Goal: Information Seeking & Learning: Compare options

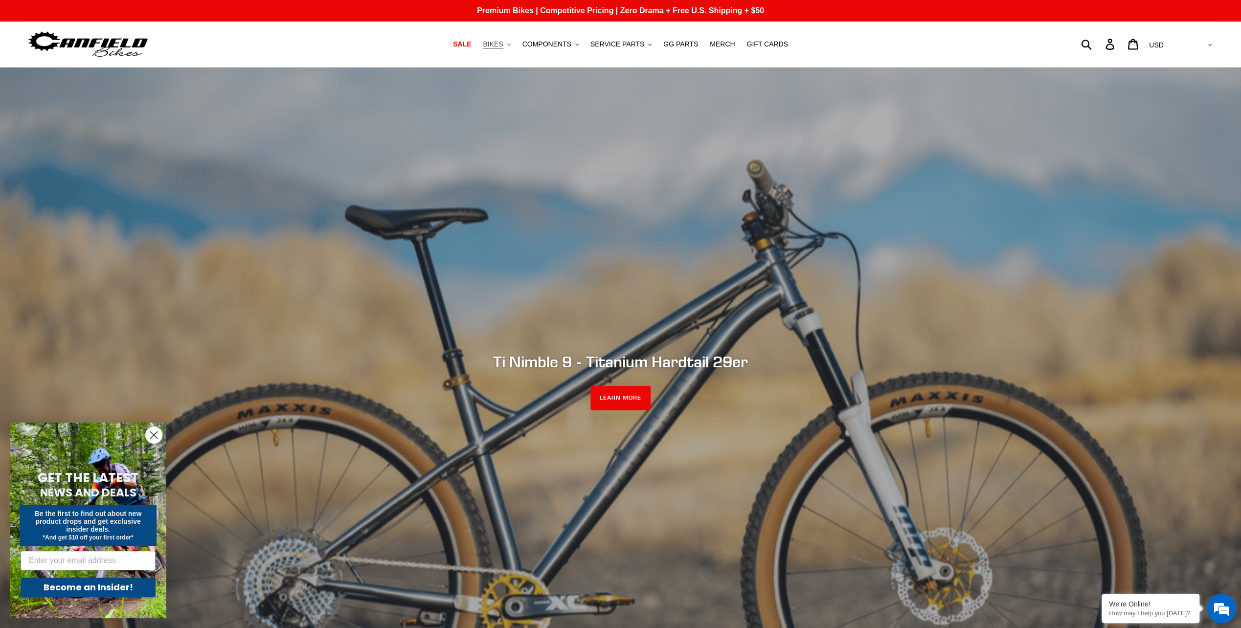
click at [503, 44] on span "BIKES" at bounding box center [493, 44] width 20 height 8
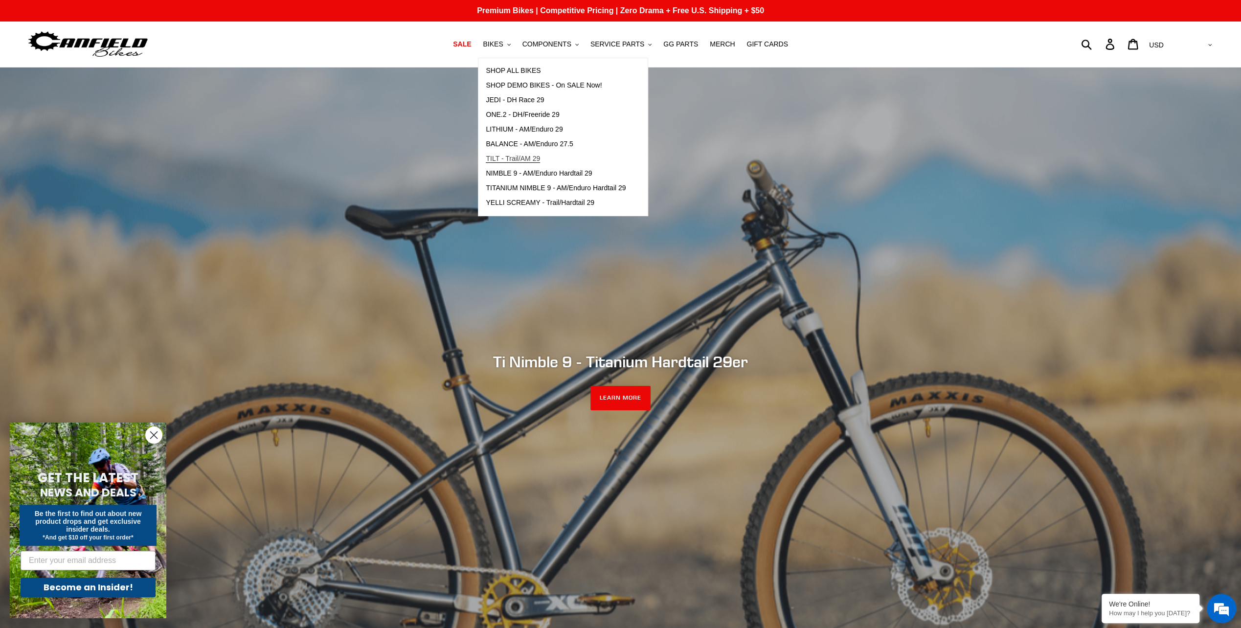
click at [516, 164] on link "TILT - Trail/AM 29" at bounding box center [555, 159] width 155 height 15
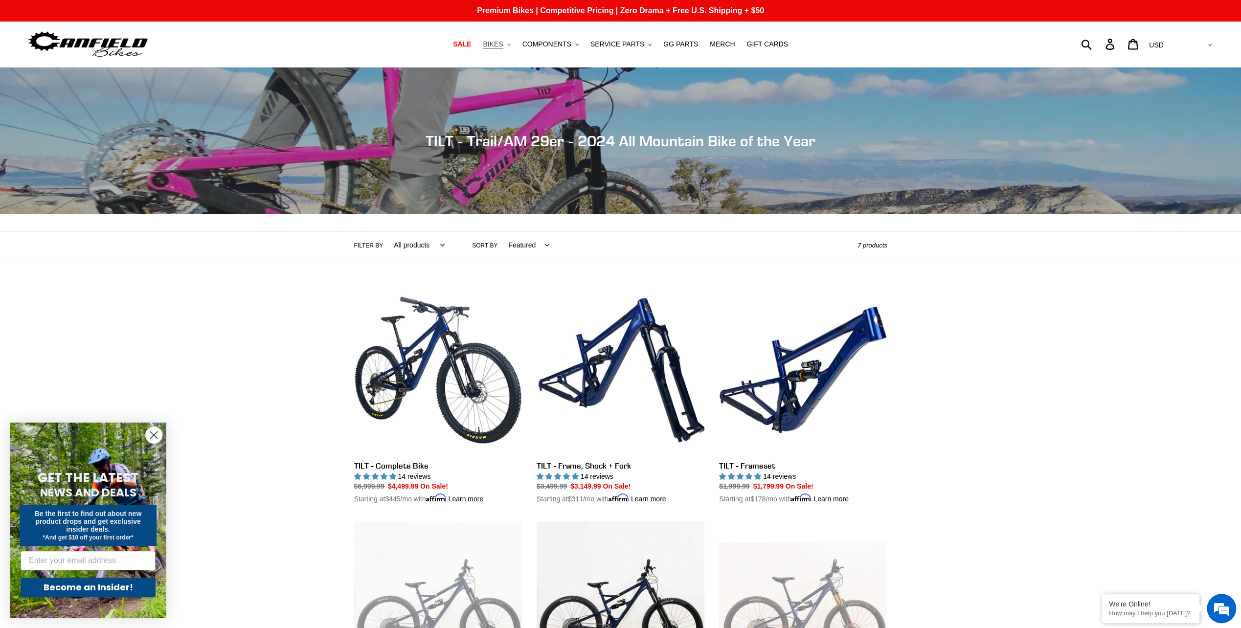
click at [503, 42] on span "BIKES" at bounding box center [493, 44] width 20 height 8
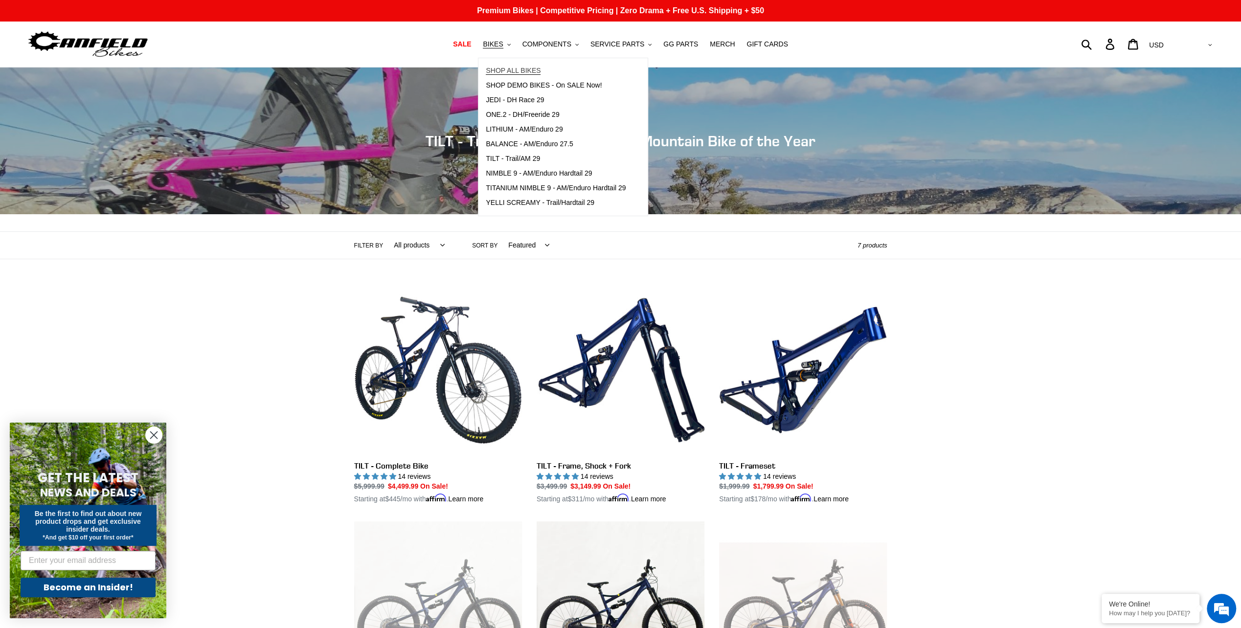
click at [520, 72] on span "SHOP ALL BIKES" at bounding box center [513, 71] width 55 height 8
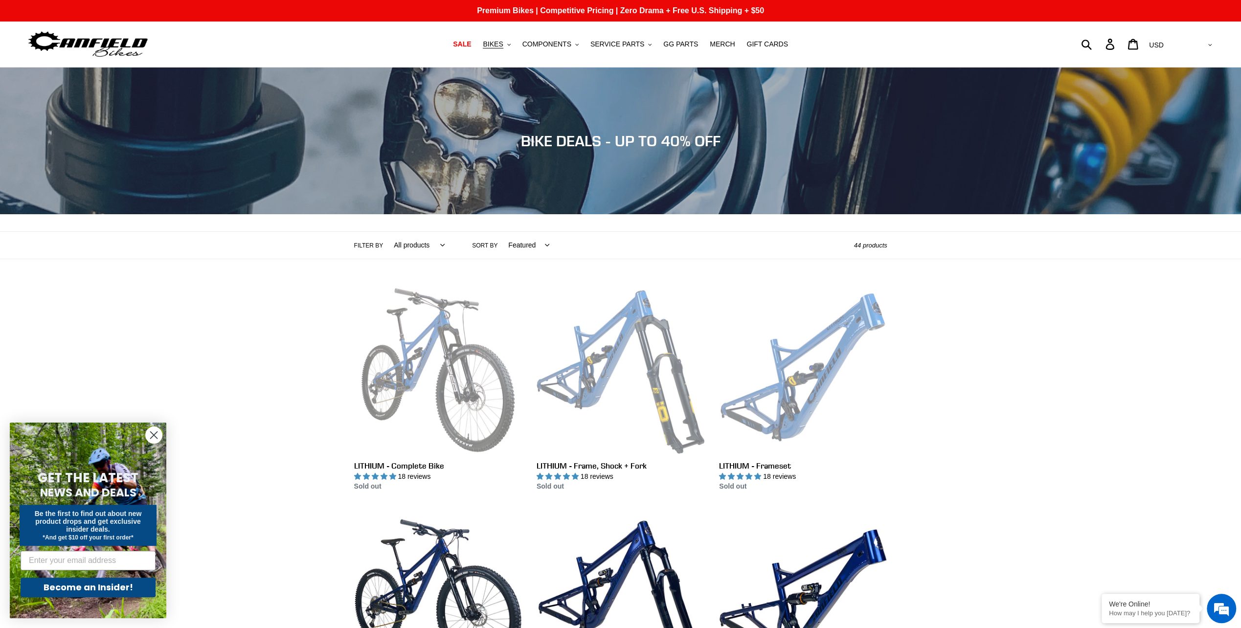
click at [528, 246] on select "Featured Best selling Alphabetically, A-Z Alphabetically, Z-A Price, low to hig…" at bounding box center [526, 245] width 54 height 27
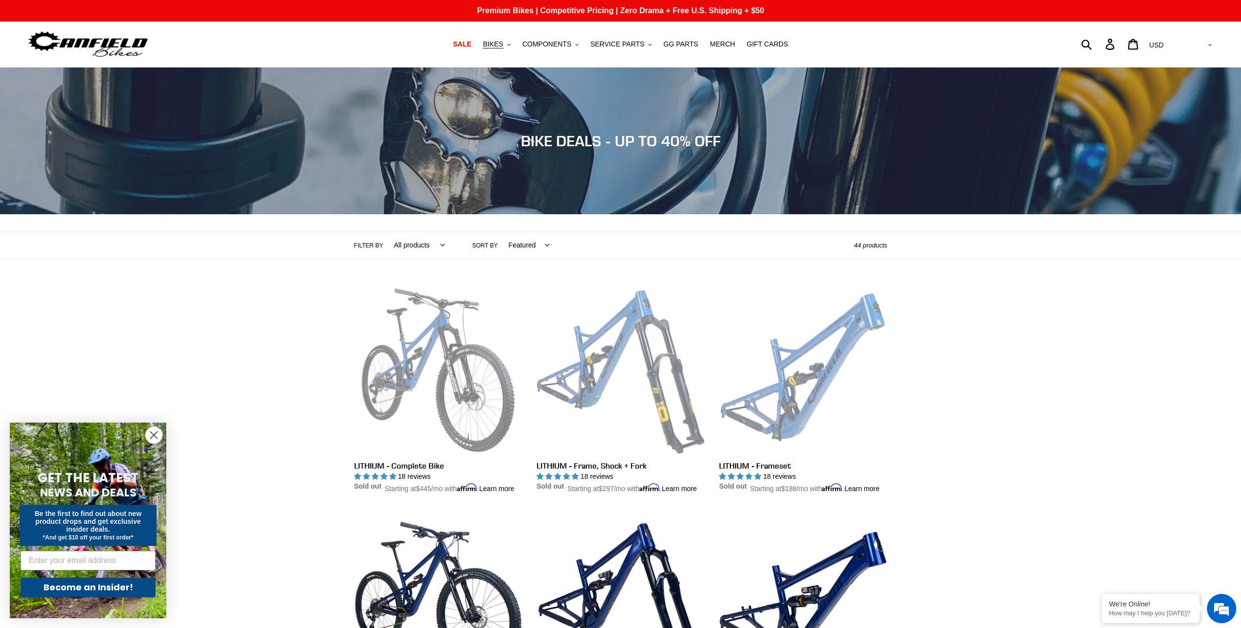
select select "price-descending"
click at [499, 232] on select "Featured Best selling Alphabetically, A-Z Alphabetically, Z-A Price, low to hig…" at bounding box center [526, 245] width 54 height 27
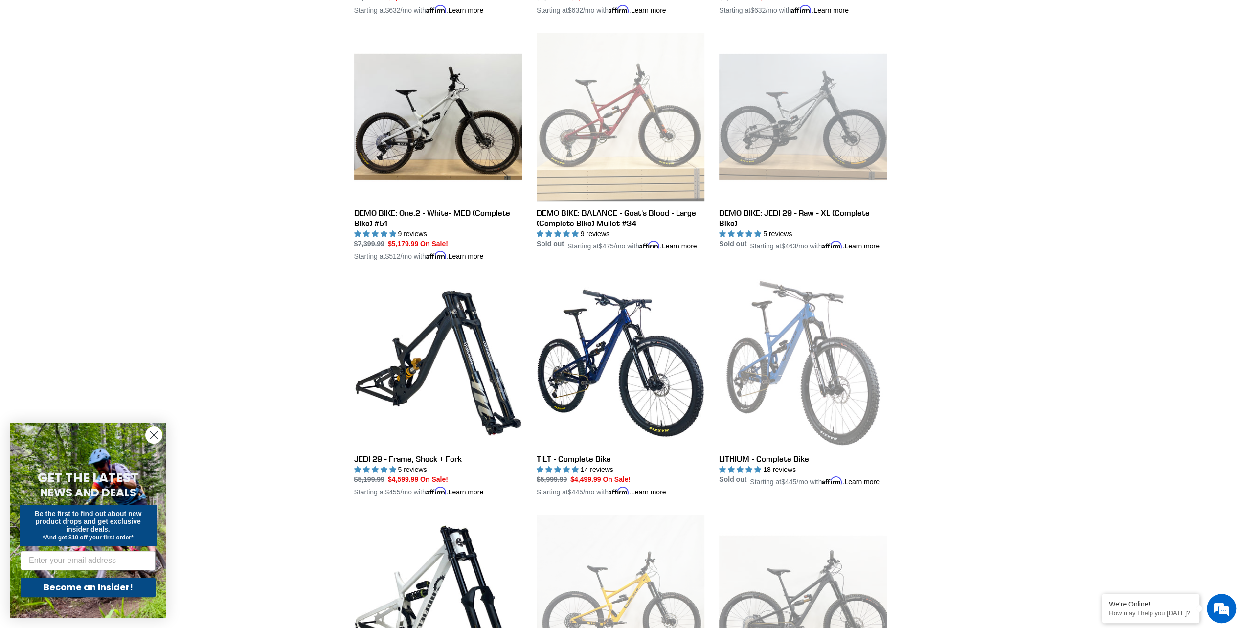
scroll to position [489, 0]
